Goal: Information Seeking & Learning: Find specific fact

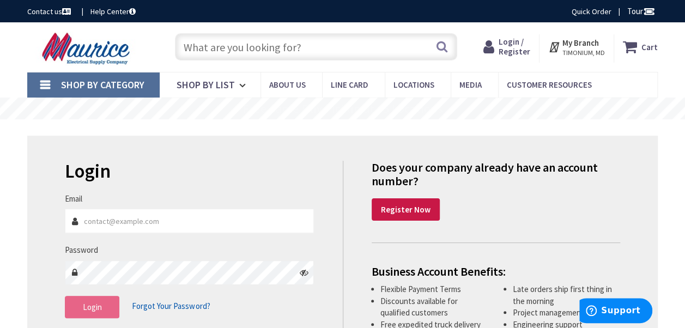
type input "[EMAIL_ADDRESS][DOMAIN_NAME]"
click at [86, 311] on span "Login" at bounding box center [92, 307] width 19 height 10
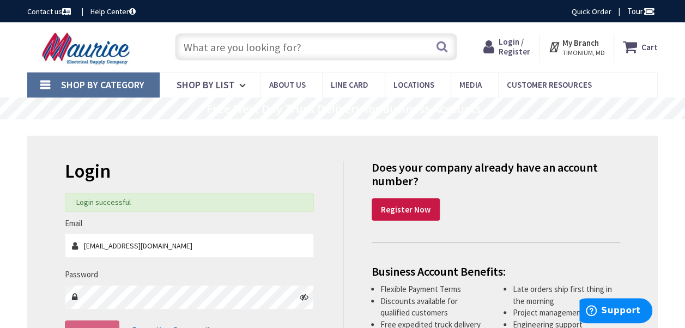
click at [213, 45] on input "text" at bounding box center [316, 46] width 282 height 27
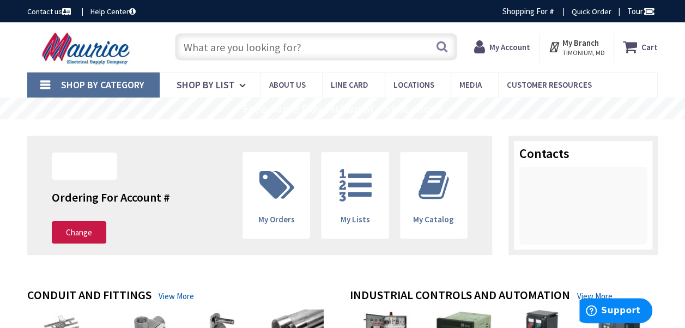
click at [215, 42] on input "text" at bounding box center [316, 46] width 282 height 27
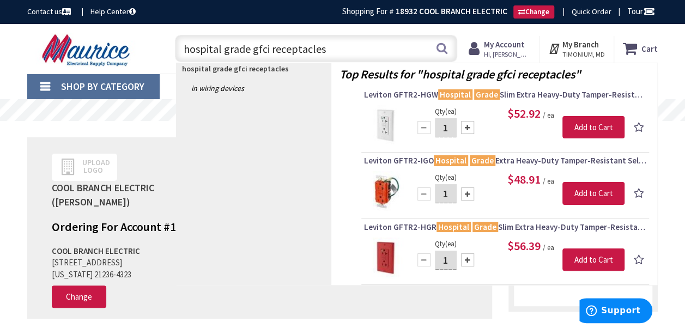
click at [269, 50] on input "hospital grade gfci receptacles" at bounding box center [316, 48] width 282 height 27
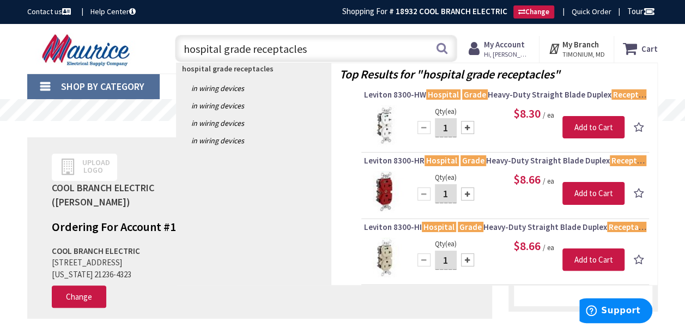
drag, startPoint x: 324, startPoint y: 44, endPoint x: 328, endPoint y: 49, distance: 6.7
click at [328, 49] on input "hospital grade receptacles" at bounding box center [316, 48] width 282 height 27
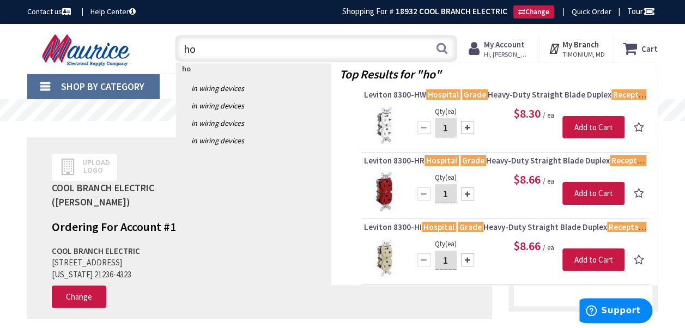
type input "h"
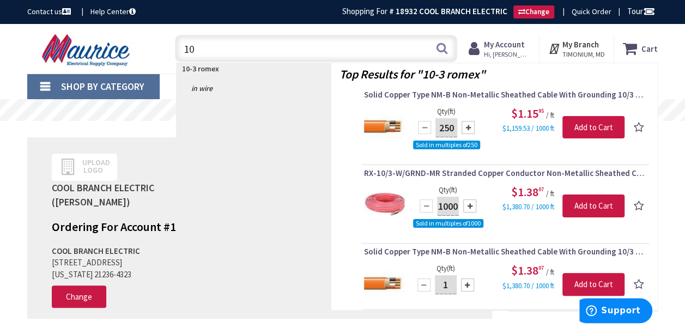
type input "1"
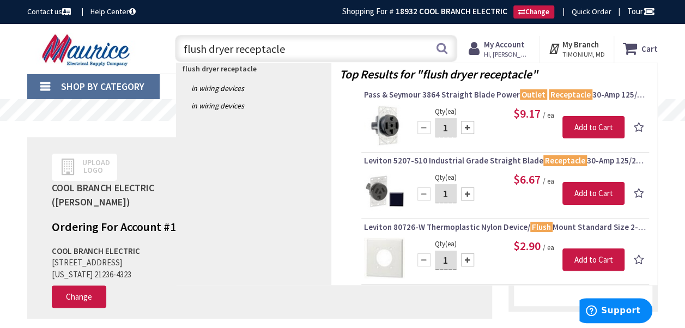
click at [316, 44] on input "flush dryer receptacle" at bounding box center [316, 48] width 282 height 27
type input "f"
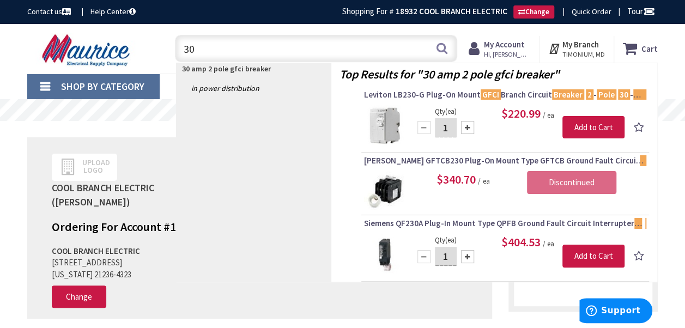
type input "3"
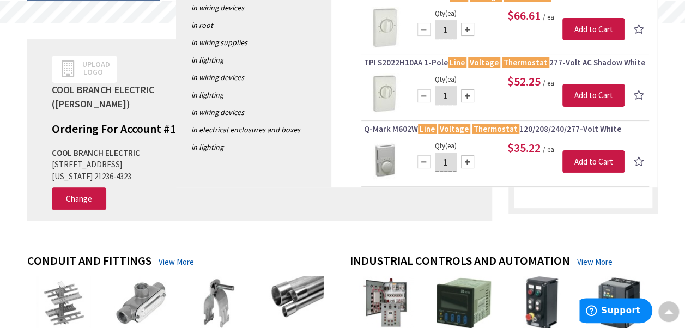
scroll to position [118, 0]
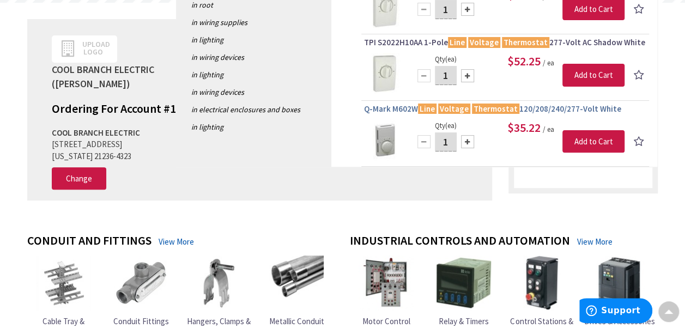
type input "line voltage cooling thermostat"
click at [399, 105] on span "Q-Mark M602W Line Voltage Thermostat 120/208/240/277-Volt White" at bounding box center [505, 109] width 282 height 11
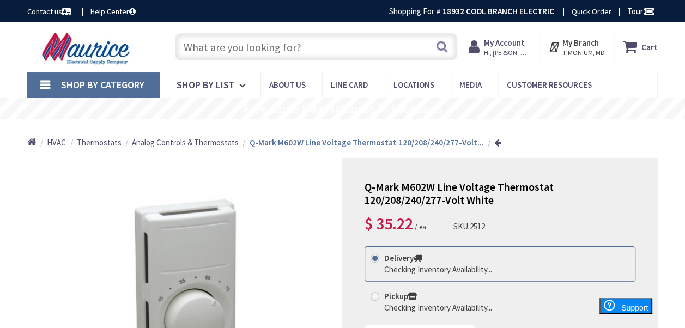
drag, startPoint x: 684, startPoint y: 41, endPoint x: 682, endPoint y: 56, distance: 15.4
click at [682, 56] on div "Skip to Content Toggle Nav Search Cart My Cart Close" at bounding box center [342, 47] width 685 height 50
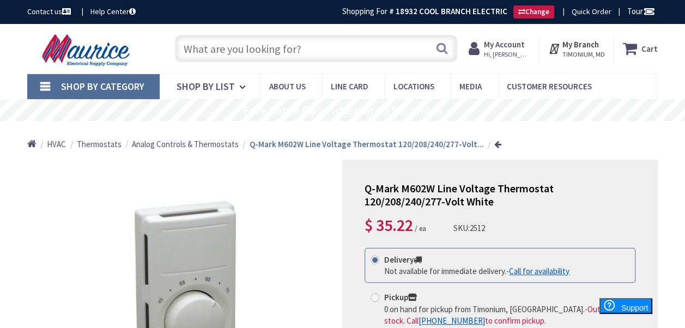
click at [229, 48] on input "text" at bounding box center [316, 48] width 282 height 27
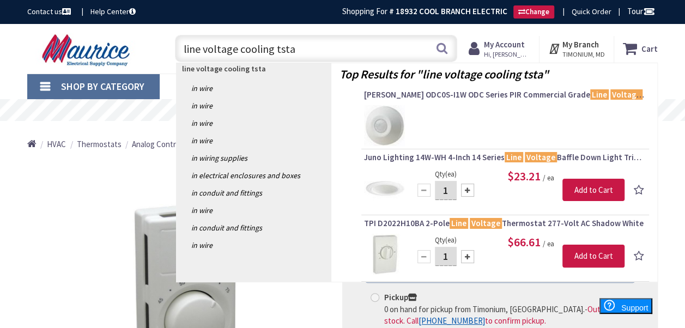
type input "line voltage cooling tstat"
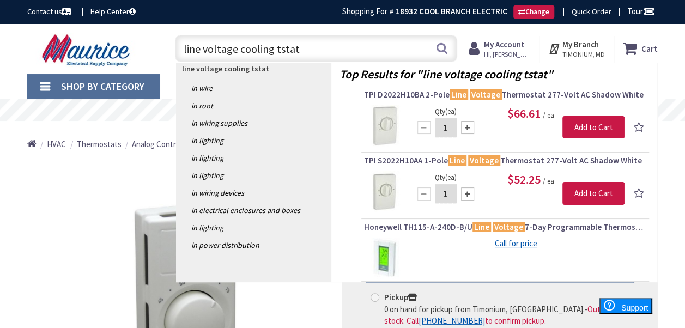
click at [265, 74] on header "Skip to Content Toggle Nav line voltage cooling tstat line voltage cooling tsta…" at bounding box center [342, 49] width 685 height 50
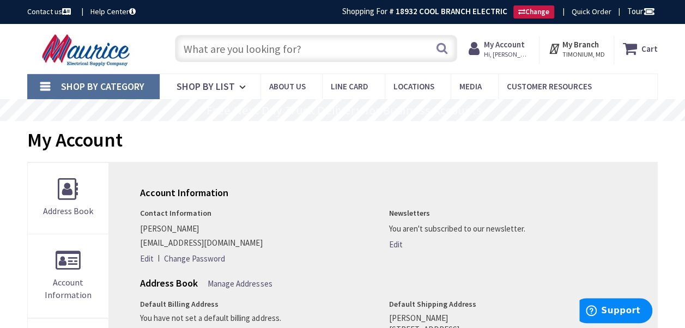
click at [198, 47] on input "text" at bounding box center [316, 48] width 282 height 27
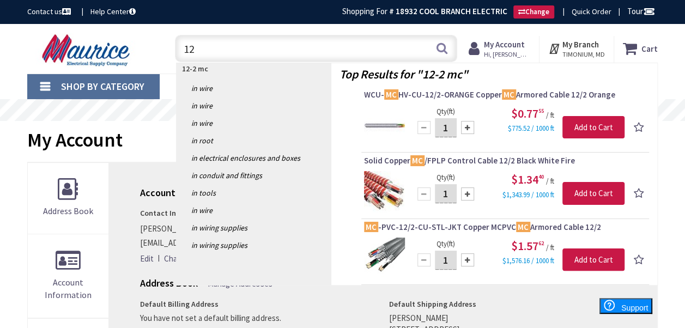
type input "1"
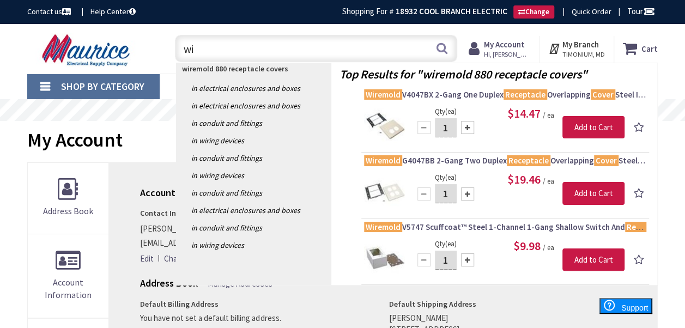
type input "w"
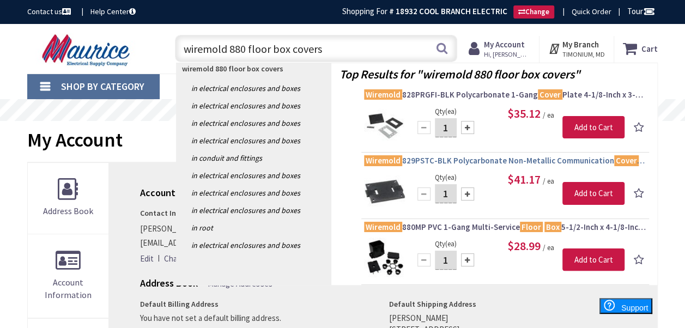
type input "wiremold 880 floor box covers"
click at [446, 160] on span "Wiremold 829PSTC-BLK Polycarbonate Non-Metallic Communication Cover Plate 3-3/1…" at bounding box center [505, 160] width 282 height 11
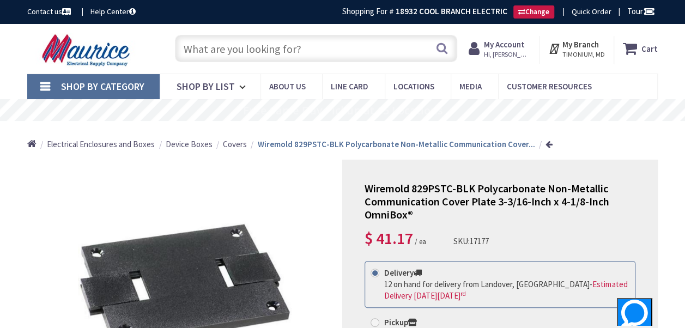
click at [325, 47] on input "text" at bounding box center [316, 48] width 282 height 27
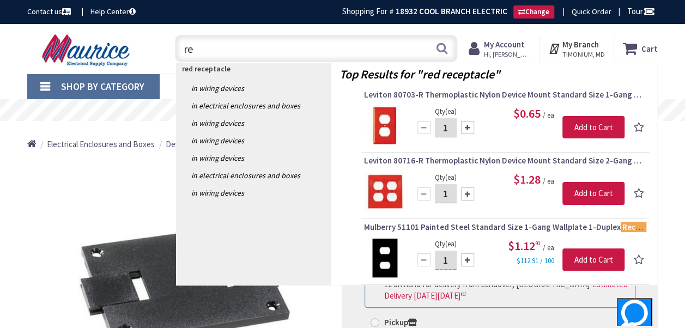
type input "r"
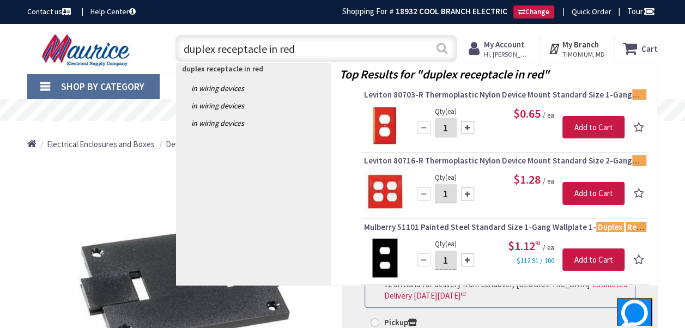
type input "duplex receptacle in red"
click at [444, 46] on button "Search" at bounding box center [442, 48] width 14 height 25
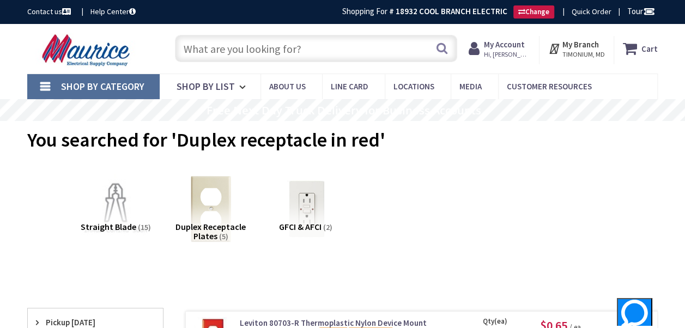
click at [226, 44] on input "text" at bounding box center [316, 48] width 282 height 27
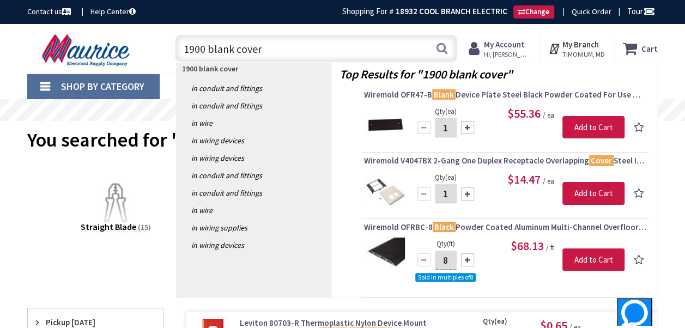
click at [207, 48] on input "1900 blank cover" at bounding box center [316, 48] width 282 height 27
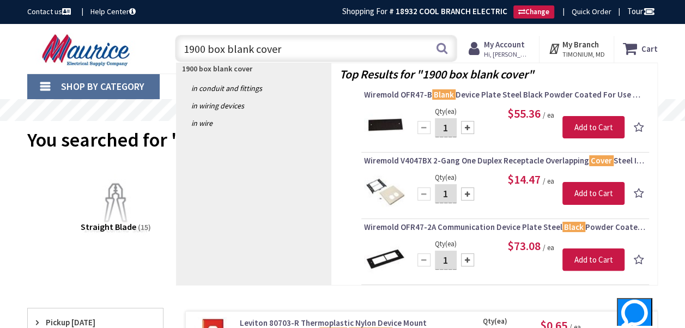
click at [305, 47] on input "1900 box blank cover" at bounding box center [316, 48] width 282 height 27
type input "1"
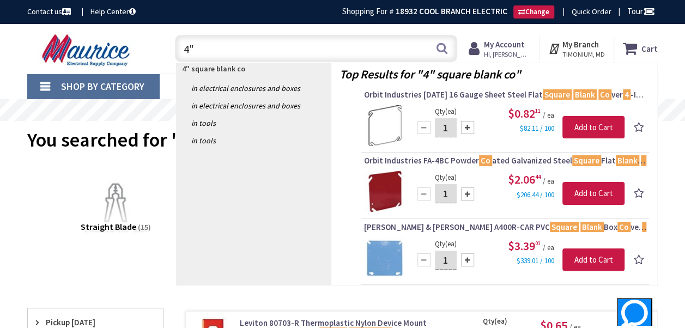
type input "4"
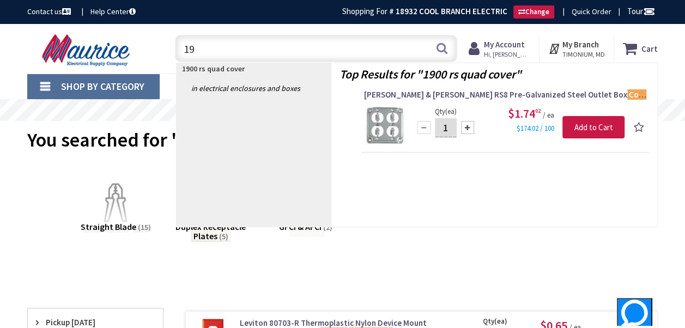
type input "1"
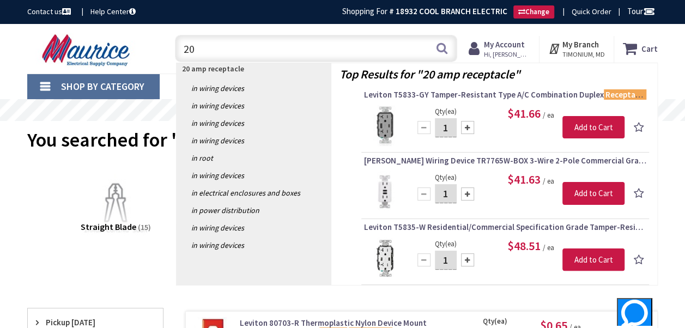
type input "2"
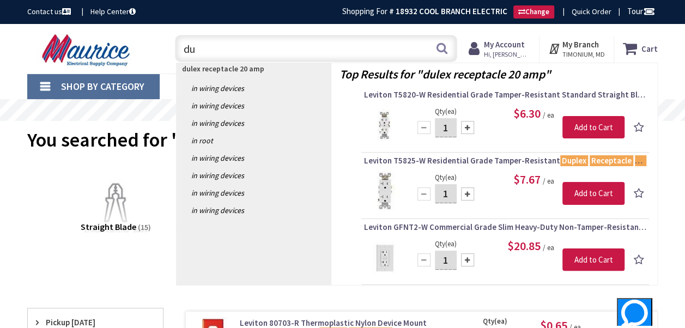
type input "d"
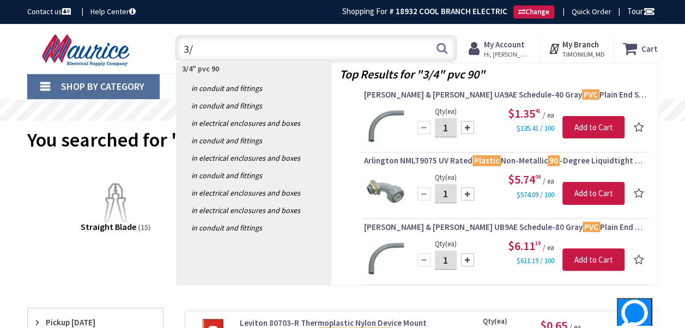
type input "3"
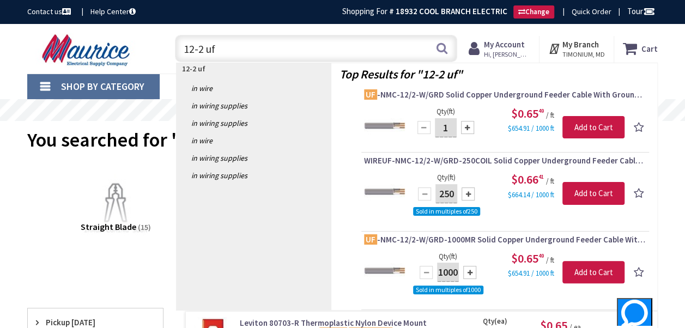
type input "12-2 uf"
